Goal: Information Seeking & Learning: Find specific fact

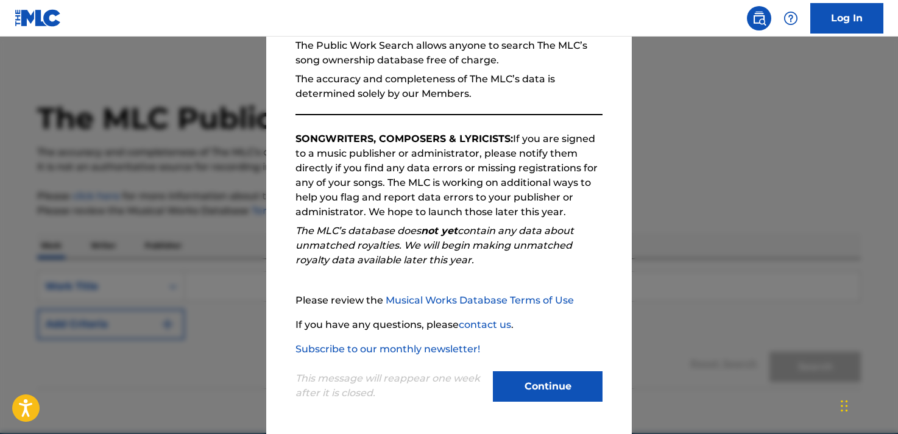
scroll to position [57, 0]
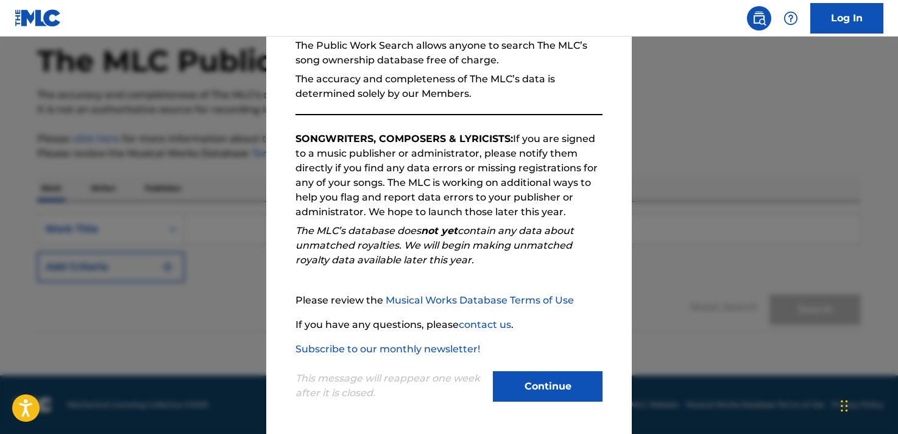
click at [552, 384] on button "Continue" at bounding box center [548, 386] width 110 height 30
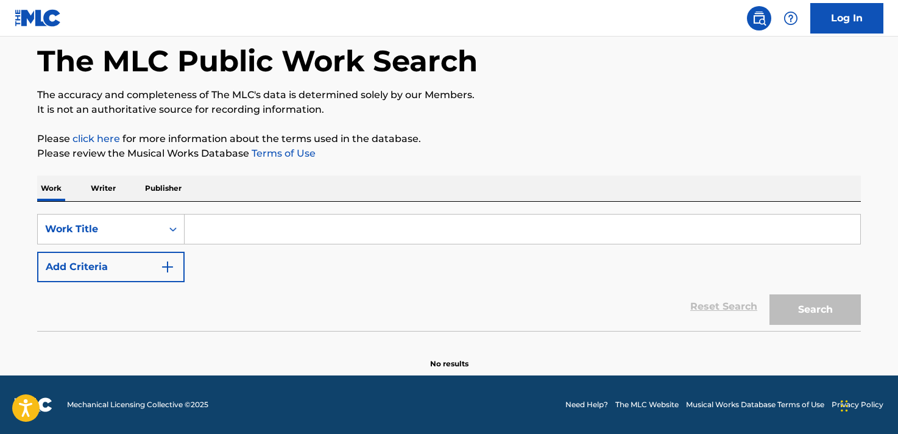
click at [264, 222] on input "Search Form" at bounding box center [521, 228] width 675 height 29
type input "f"
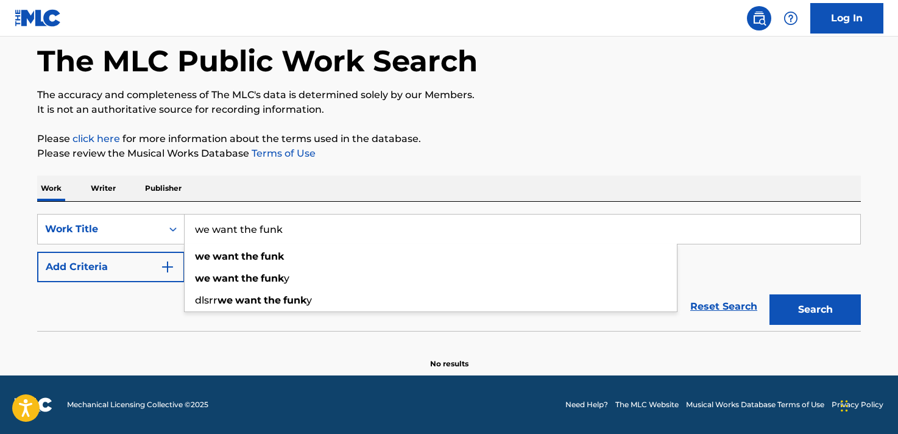
click at [769, 294] on button "Search" at bounding box center [814, 309] width 91 height 30
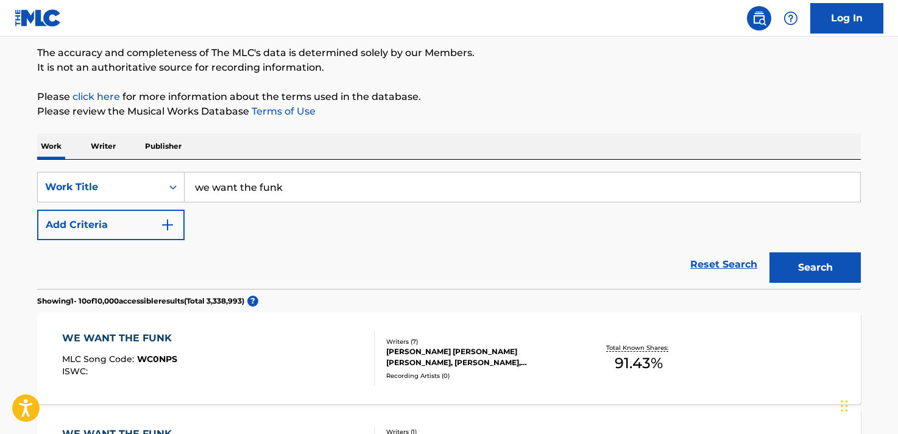
scroll to position [100, 0]
drag, startPoint x: 223, startPoint y: 187, endPoint x: 142, endPoint y: 175, distance: 82.4
click at [140, 177] on div "SearchWithCriteria19f13aba-9413-4ee1-92a0-1812f1775469 Work Title we want the f…" at bounding box center [448, 186] width 823 height 30
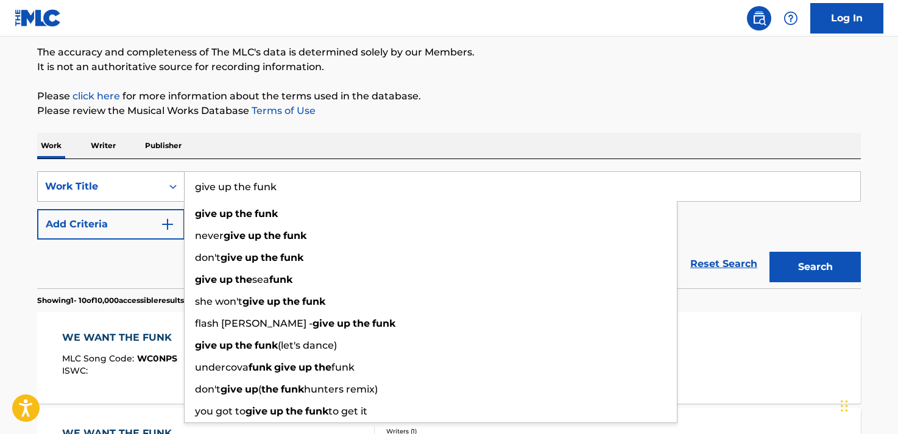
type input "give up the funk"
click at [769, 251] on button "Search" at bounding box center [814, 266] width 91 height 30
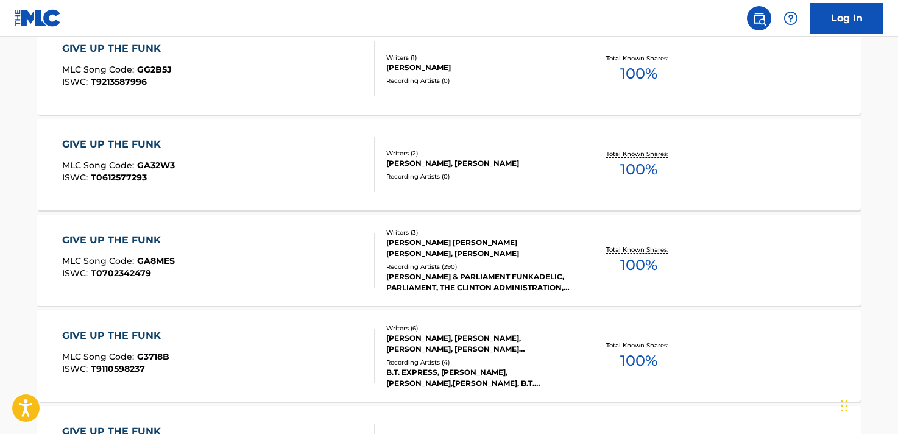
scroll to position [865, 0]
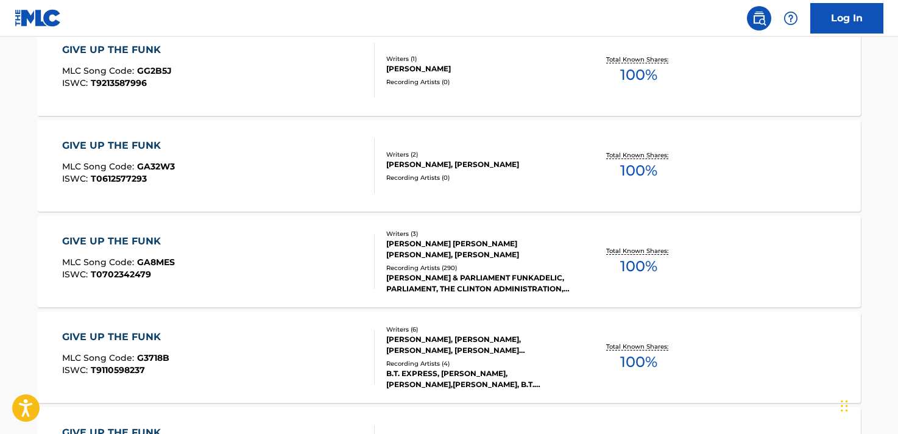
click at [641, 264] on span "100 %" at bounding box center [638, 266] width 37 height 22
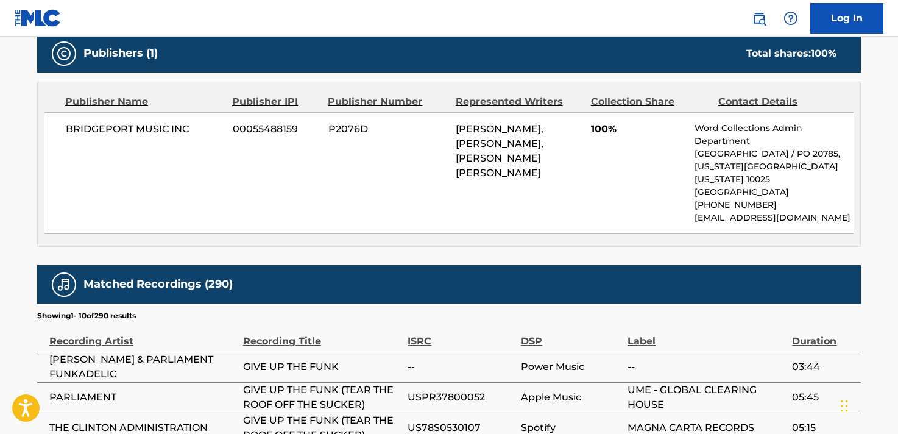
scroll to position [627, 0]
